Goal: Ask a question: Seek information or help from site administrators or community

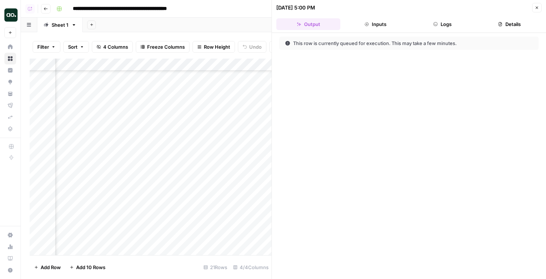
scroll to position [89, 180]
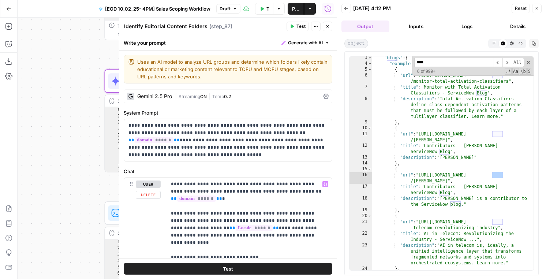
scroll to position [1296, 0]
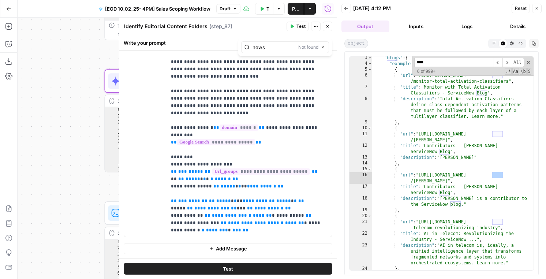
click at [470, 26] on button "Logs" at bounding box center [467, 27] width 48 height 12
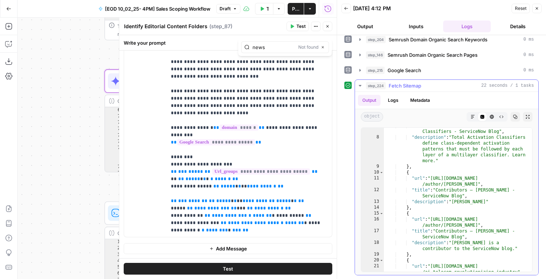
scroll to position [10, 0]
click at [510, 29] on button "Details" at bounding box center [518, 27] width 48 height 12
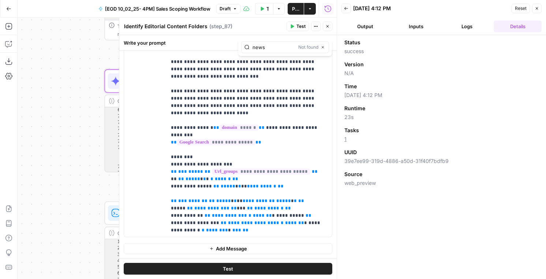
scroll to position [0, 0]
click at [16, 42] on div "Add Steps Copilot Download as JSON Settings Import JSON AirOps Academy Help Giv…" at bounding box center [9, 148] width 18 height 261
click at [11, 42] on icon "button" at bounding box center [11, 42] width 3 height 3
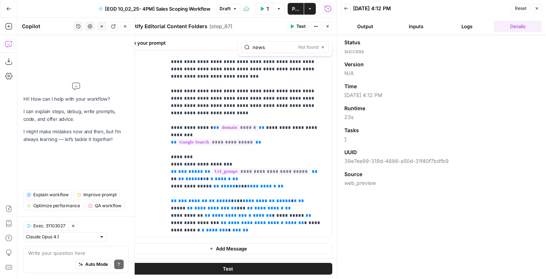
type textarea "g"
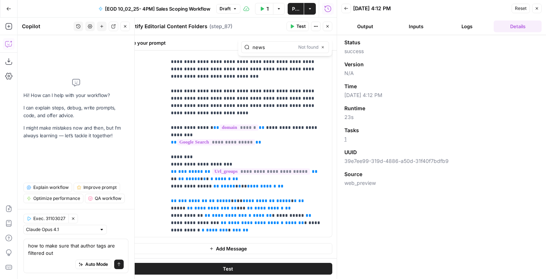
type textarea "how to make sure that author tags are filtered out?"
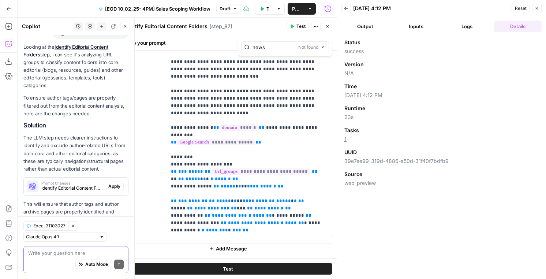
scroll to position [106, 0]
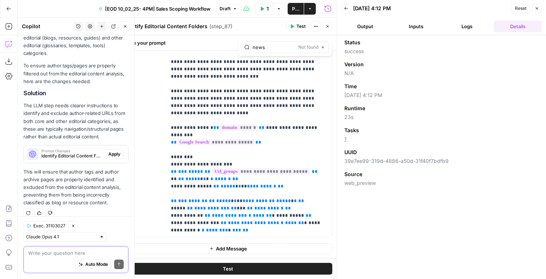
type textarea "h"
type textarea "no no in the fetch url step"
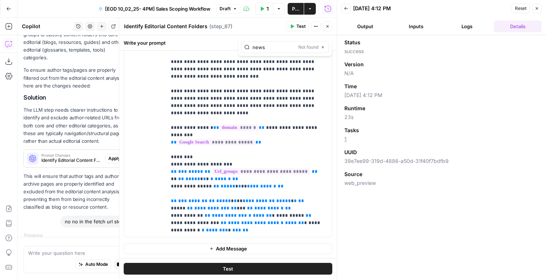
click at [459, 27] on button "Logs" at bounding box center [467, 27] width 48 height 12
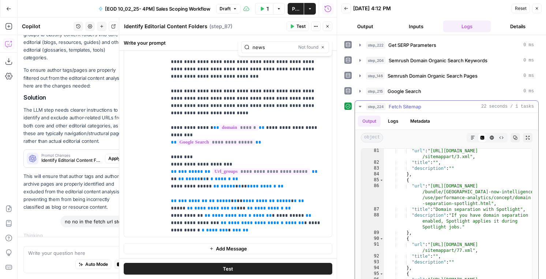
scroll to position [177, 0]
click at [408, 93] on span "Google Search" at bounding box center [405, 91] width 34 height 7
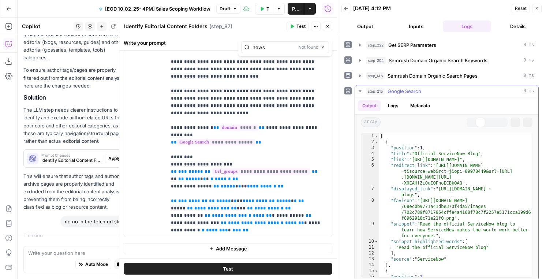
click at [408, 93] on span "Google Search" at bounding box center [405, 91] width 34 height 7
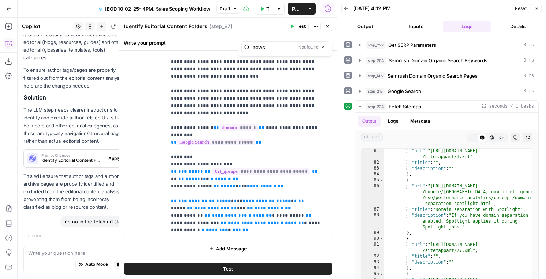
click at [536, 12] on button "Close" at bounding box center [537, 9] width 10 height 10
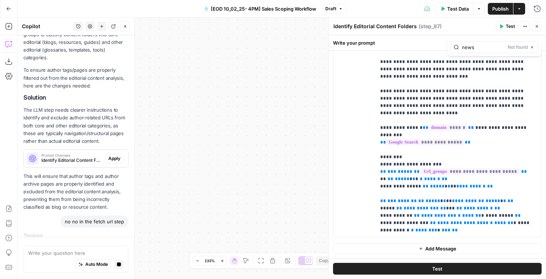
click at [534, 29] on button "Close" at bounding box center [537, 27] width 10 height 10
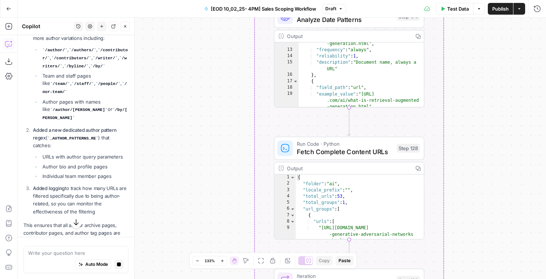
scroll to position [439, 0]
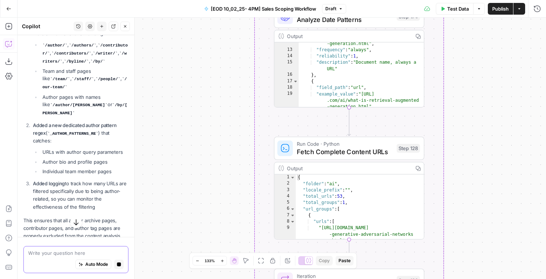
click at [39, 254] on textarea at bounding box center [76, 252] width 96 height 7
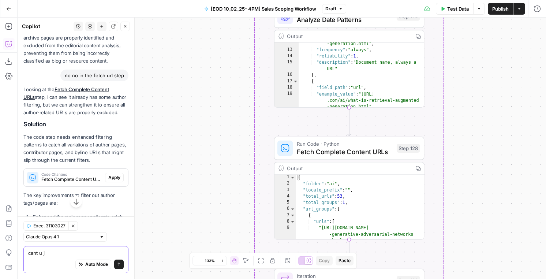
scroll to position [240, 0]
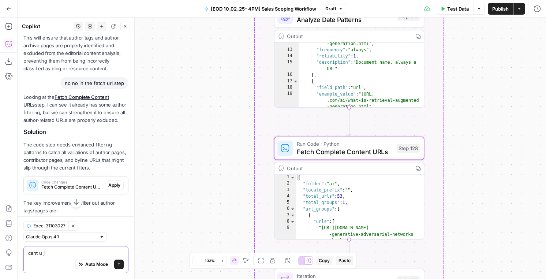
type textarea "cant u j"
click at [112, 182] on span "Apply" at bounding box center [114, 185] width 12 height 7
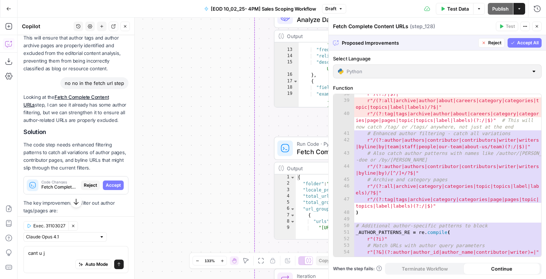
scroll to position [313, 0]
click at [522, 46] on button "Accept All" at bounding box center [525, 43] width 34 height 10
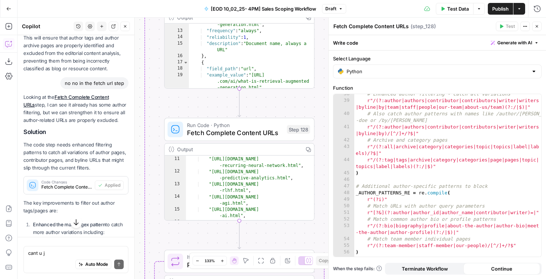
scroll to position [252, 0]
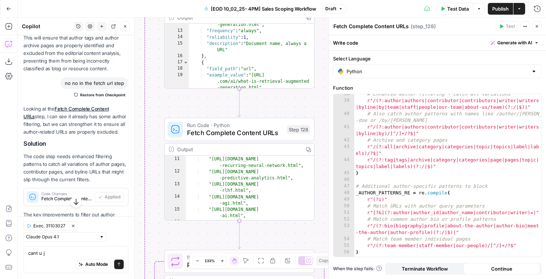
click at [538, 29] on button "Close" at bounding box center [537, 27] width 10 height 10
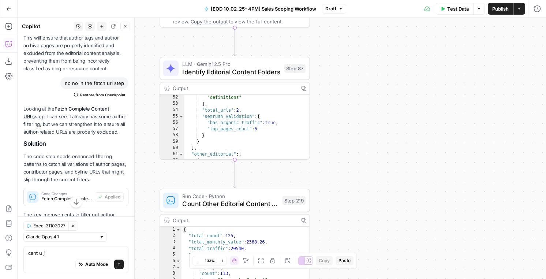
scroll to position [366, 0]
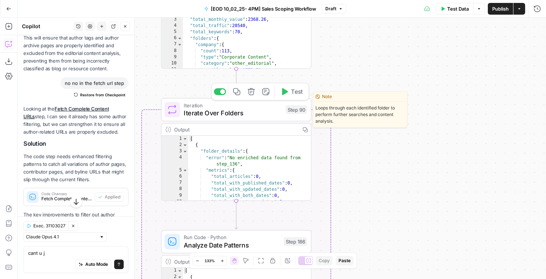
click at [298, 92] on span "Test" at bounding box center [297, 91] width 12 height 9
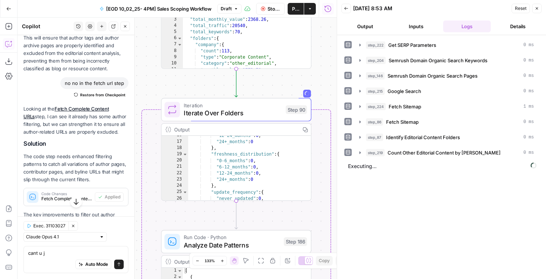
scroll to position [75, 0]
click at [364, 31] on button "Output" at bounding box center [366, 27] width 48 height 12
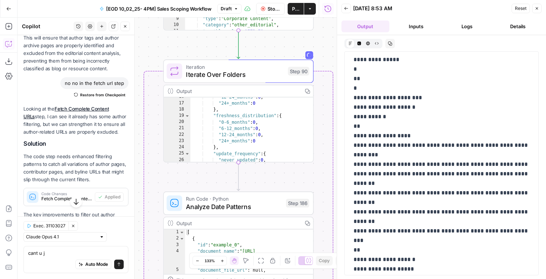
scroll to position [943, 0]
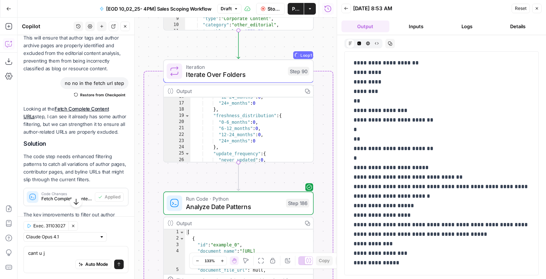
click at [459, 17] on header "Back [DATE] 8:53 AM Reset Close Output Inputs Logs Details" at bounding box center [441, 17] width 209 height 35
click at [459, 23] on button "Logs" at bounding box center [467, 27] width 48 height 12
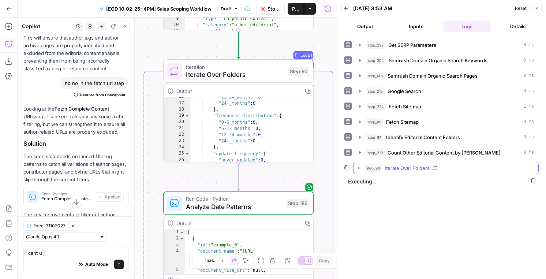
click at [408, 164] on button "step_90 Iterate Over Folders" at bounding box center [446, 168] width 185 height 12
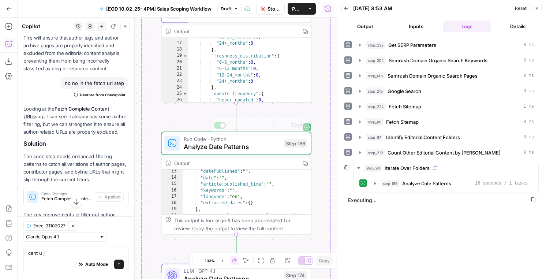
scroll to position [142, 0]
